Goal: Information Seeking & Learning: Learn about a topic

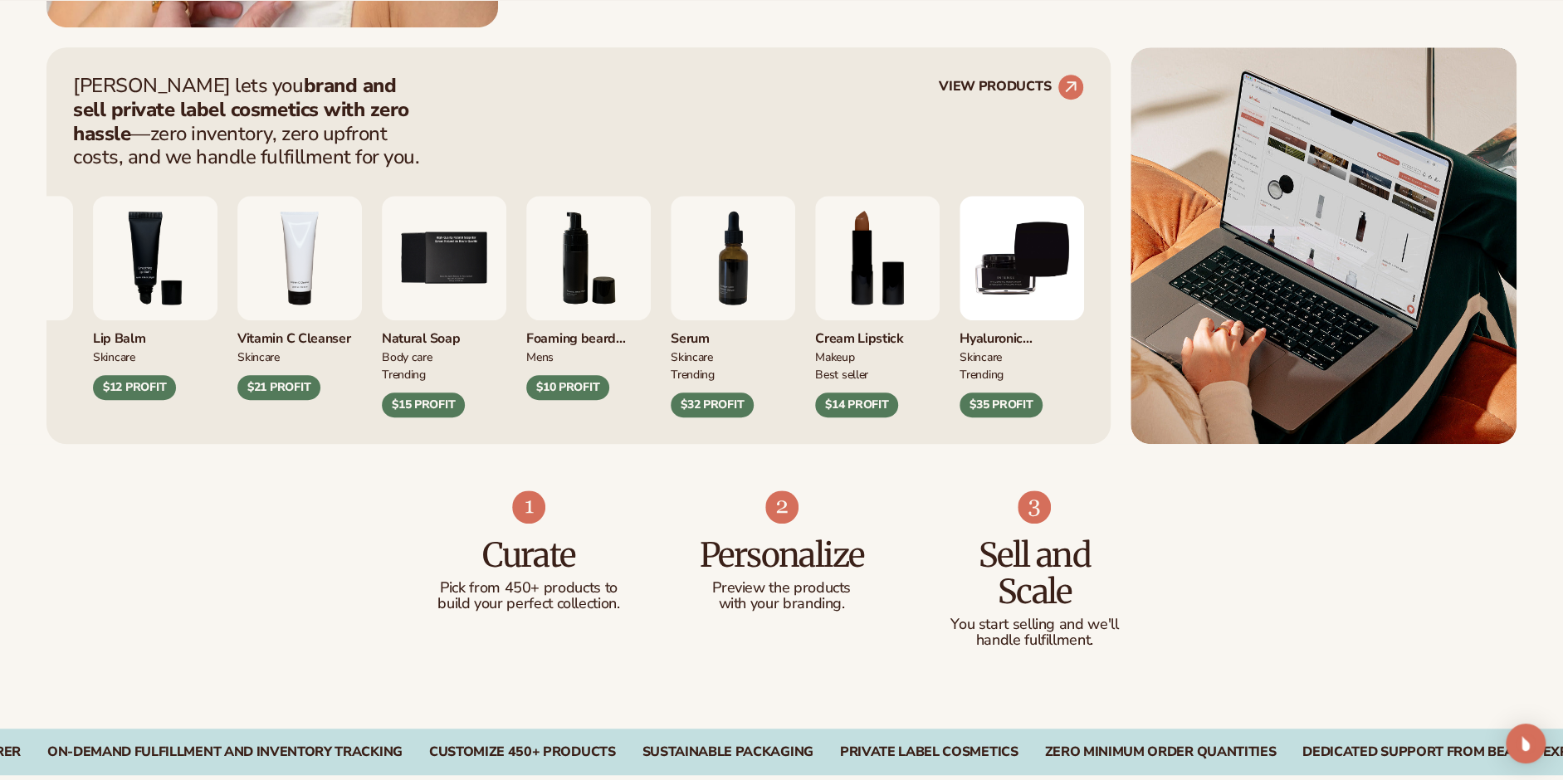
scroll to position [830, 0]
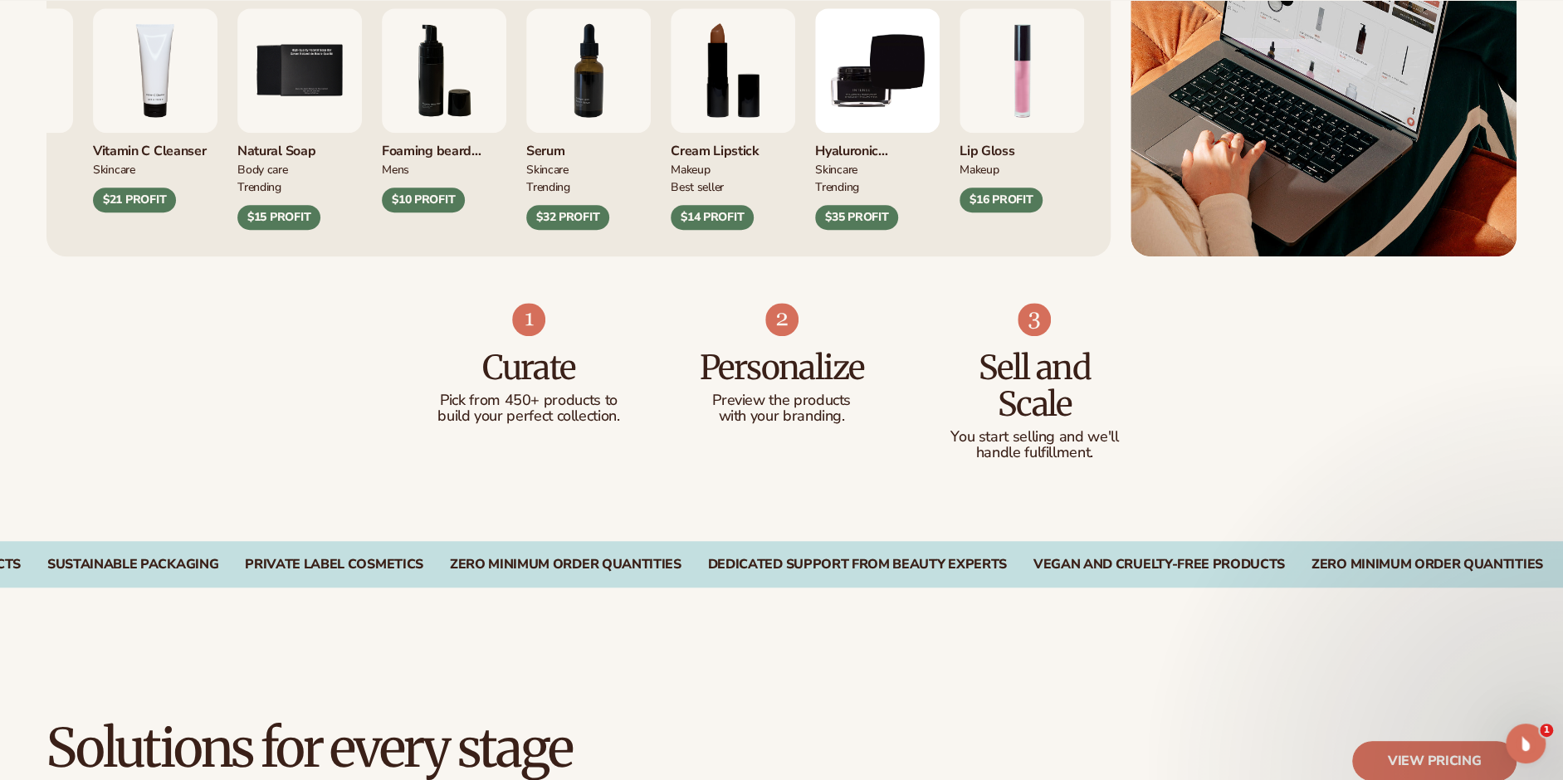
click at [784, 315] on img at bounding box center [782, 319] width 33 height 33
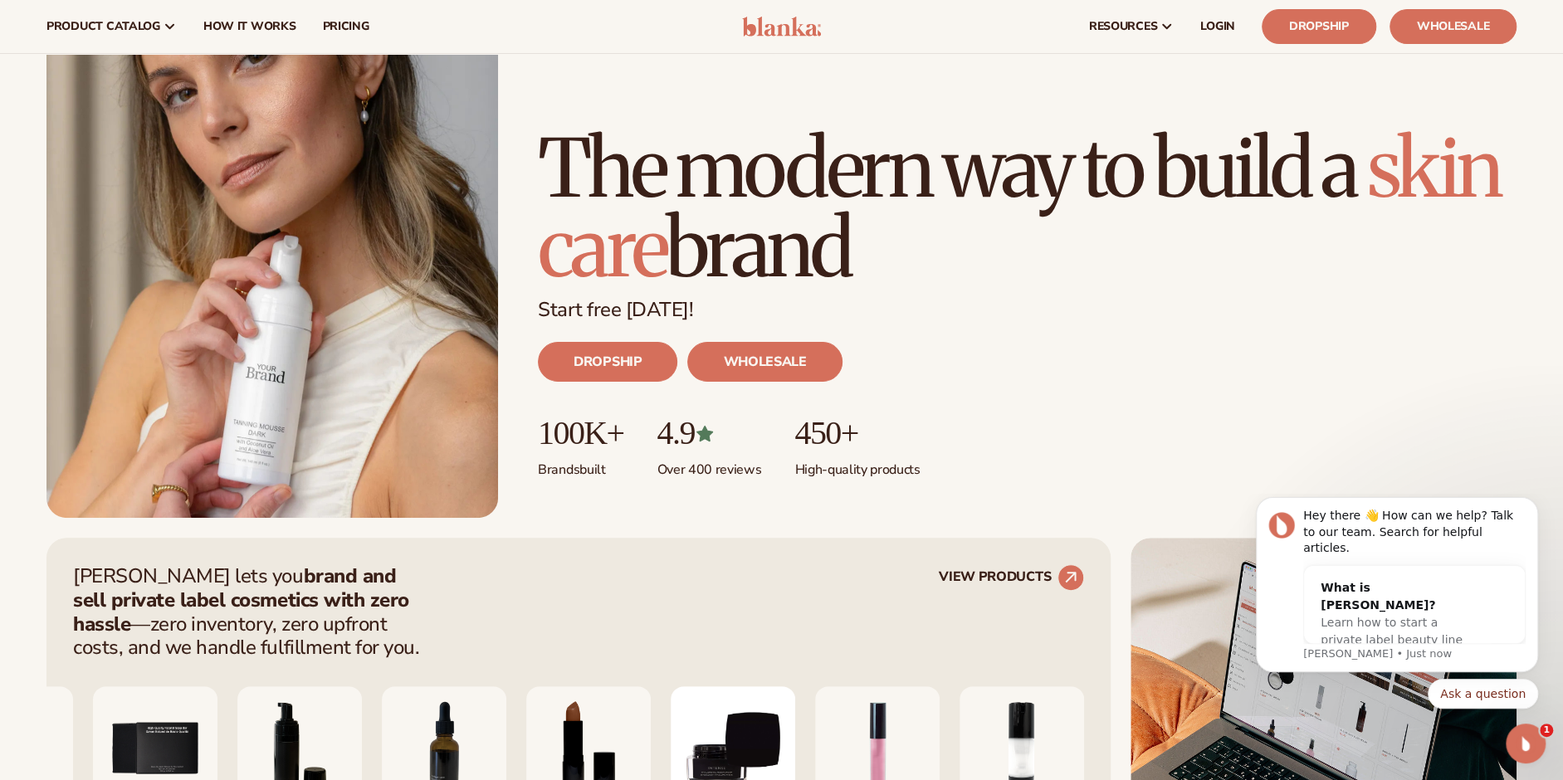
scroll to position [0, 0]
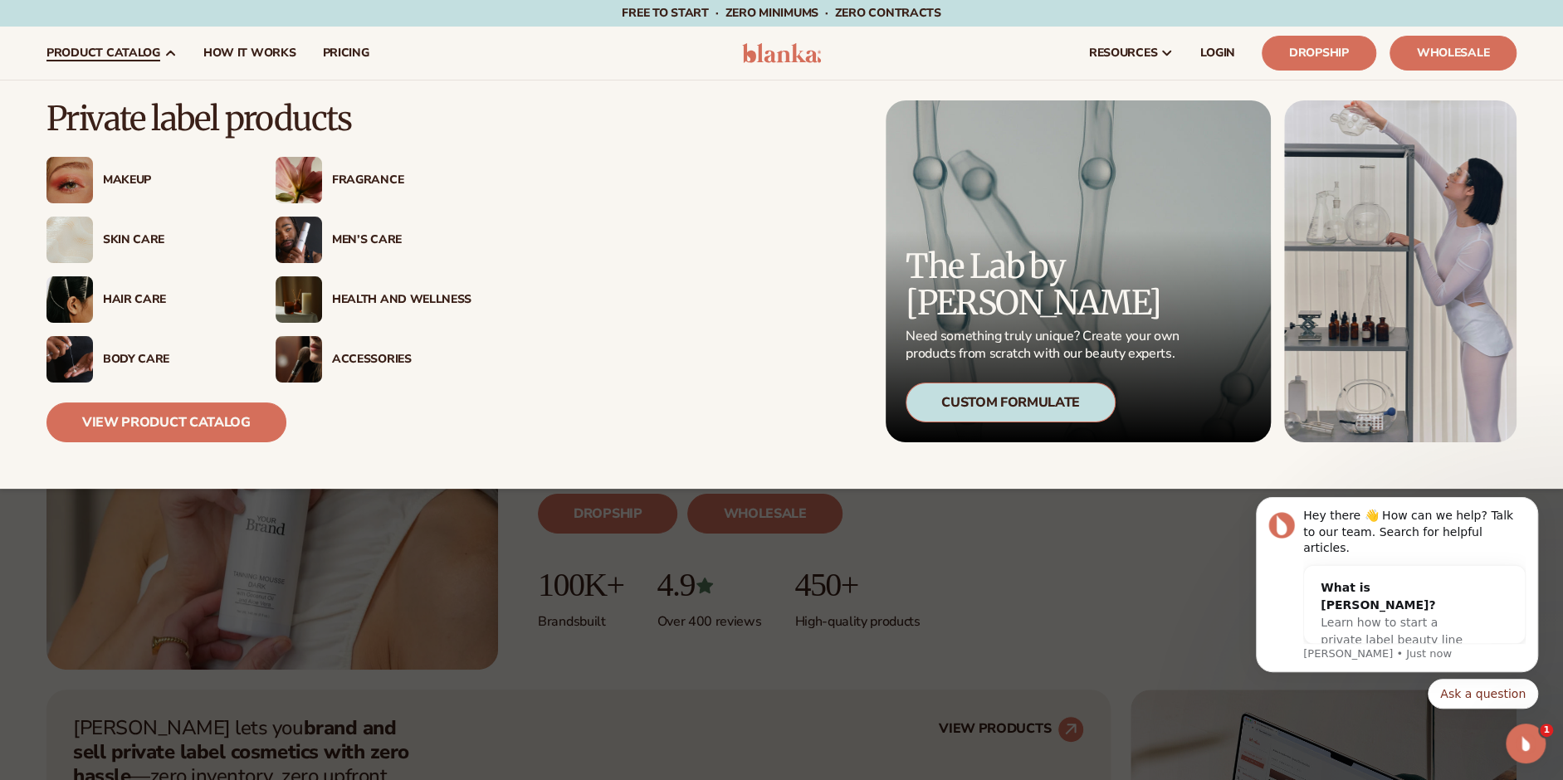
click at [128, 293] on div "Hair Care" at bounding box center [172, 300] width 139 height 14
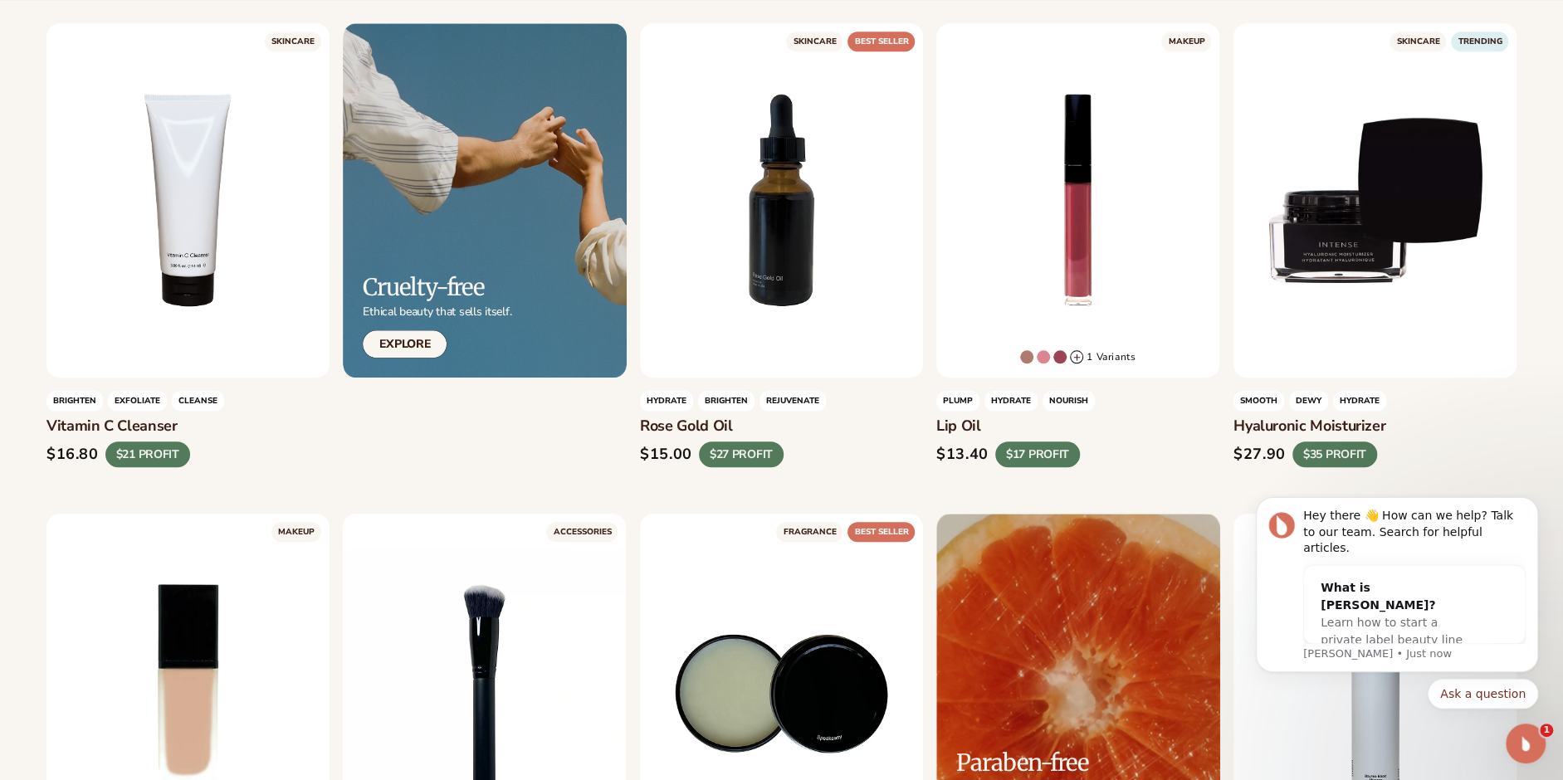
scroll to position [1079, 0]
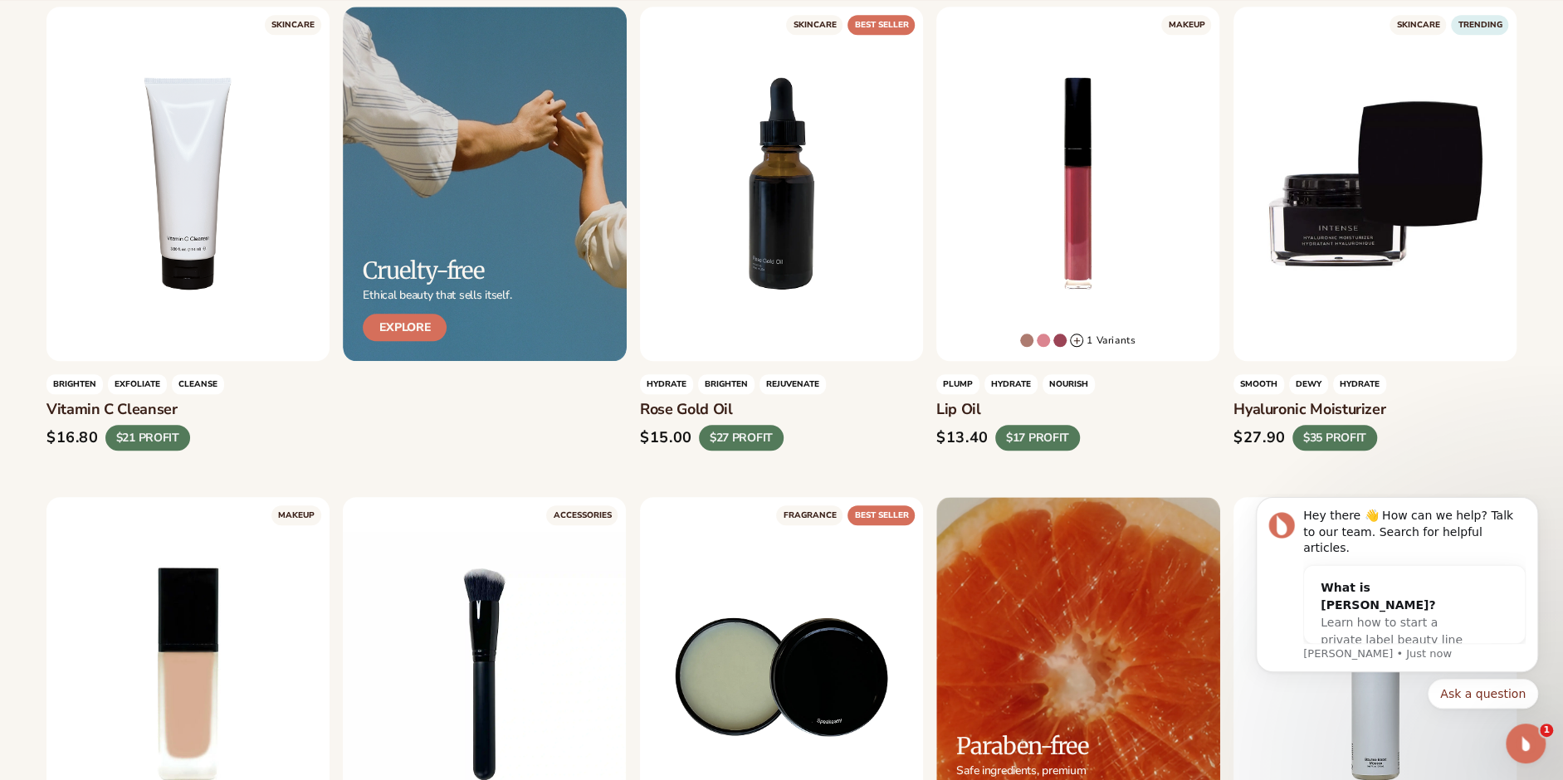
click at [404, 333] on link "Explore" at bounding box center [405, 327] width 84 height 27
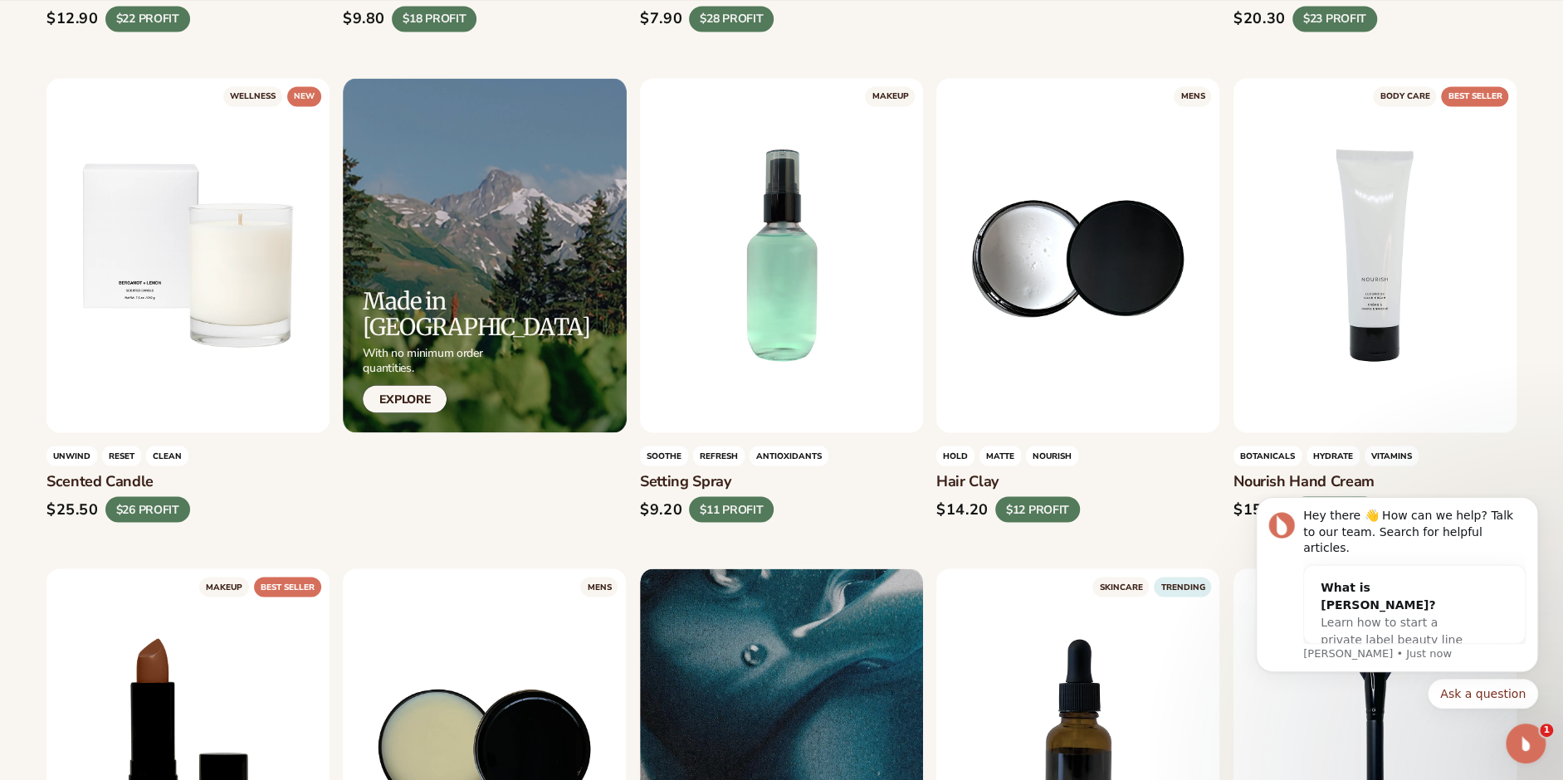
scroll to position [1993, 0]
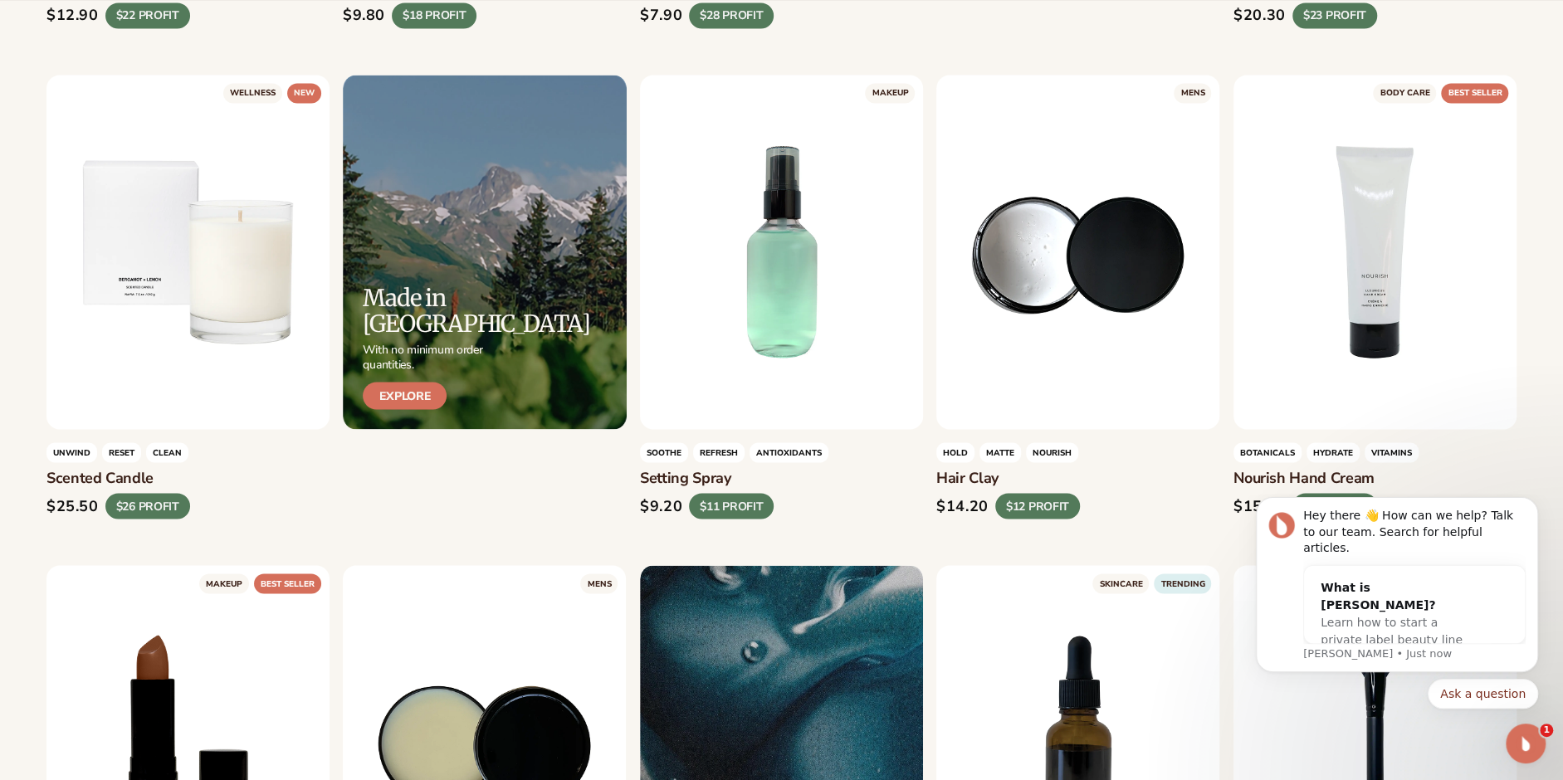
click at [420, 394] on link "Explore" at bounding box center [405, 395] width 84 height 27
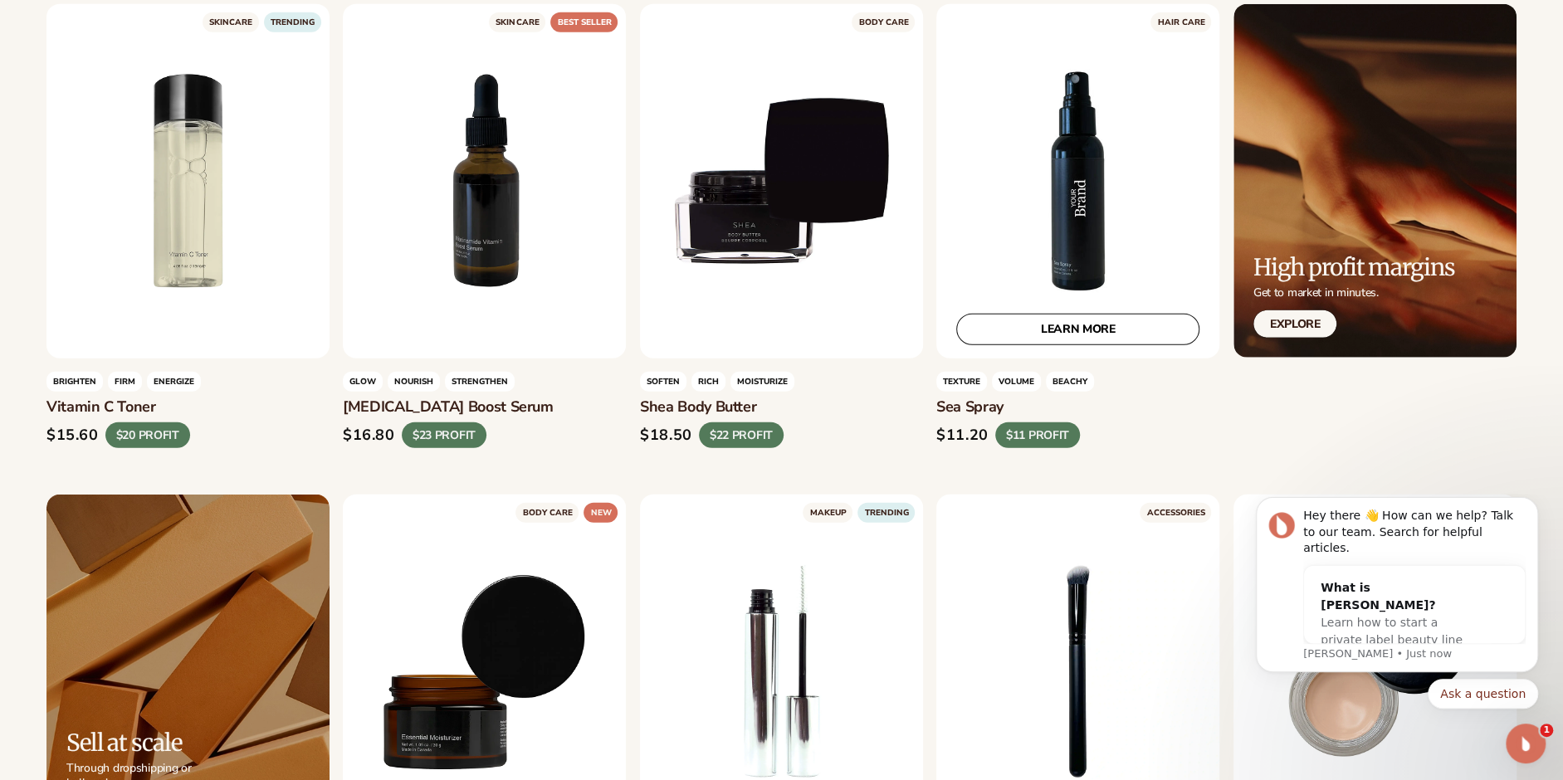
scroll to position [3072, 0]
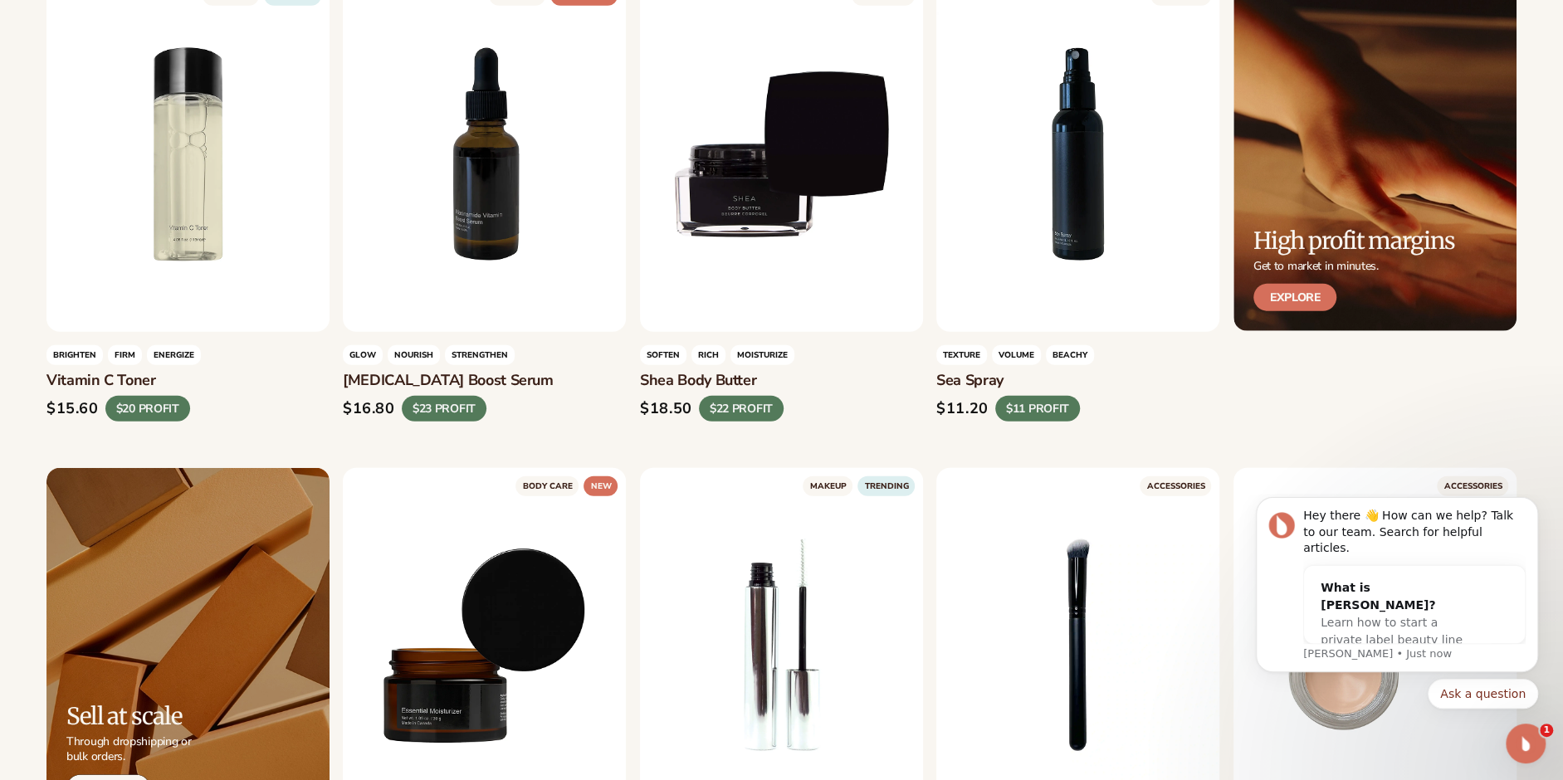
click at [1295, 286] on link "Explore" at bounding box center [1296, 297] width 84 height 27
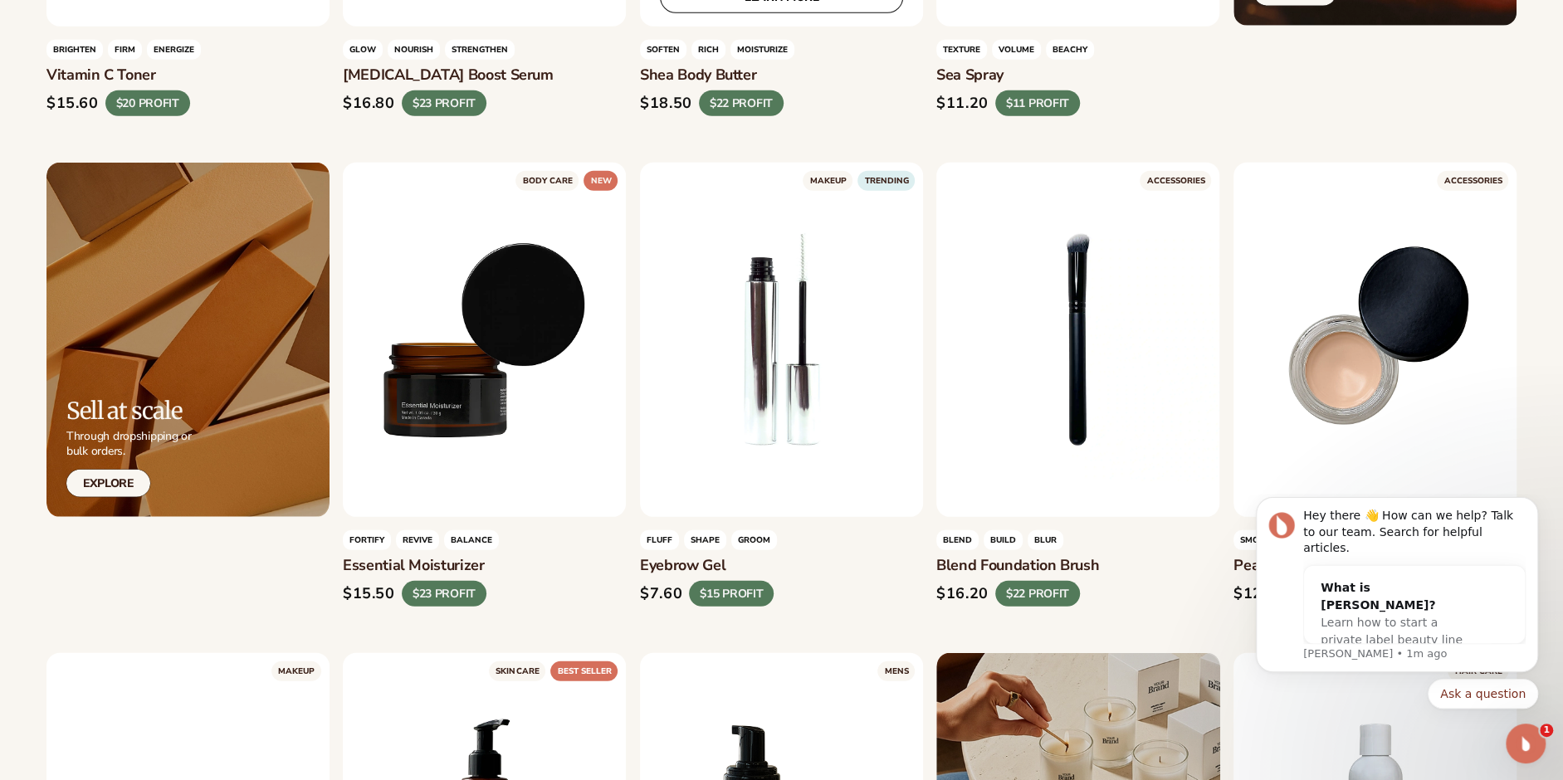
scroll to position [3404, 0]
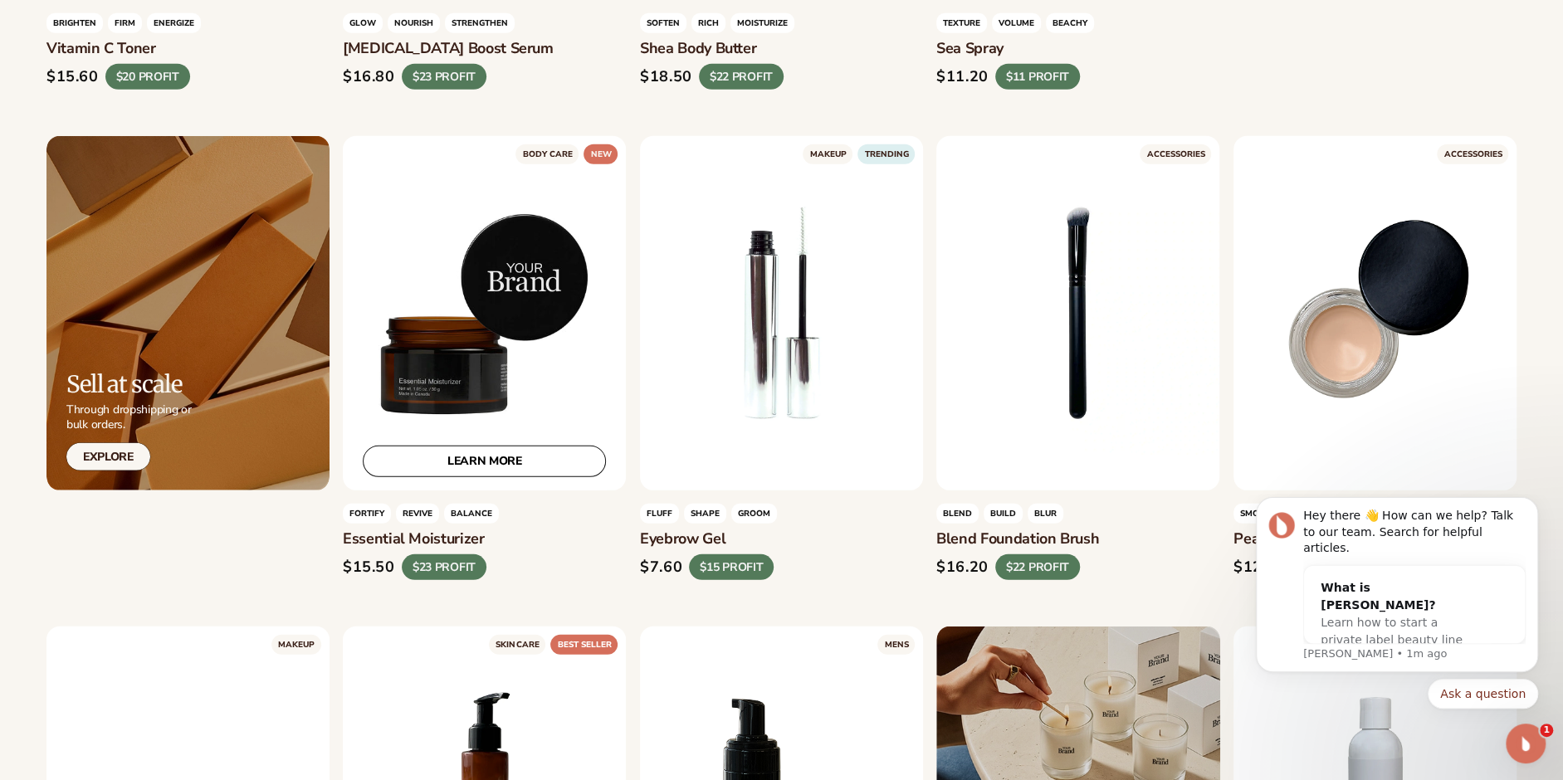
click at [447, 316] on div "LEARN MORE" at bounding box center [484, 313] width 283 height 355
click at [538, 281] on div "LEARN MORE" at bounding box center [484, 313] width 283 height 355
click at [499, 462] on link "LEARN MORE" at bounding box center [484, 462] width 243 height 32
